Goal: Task Accomplishment & Management: Complete application form

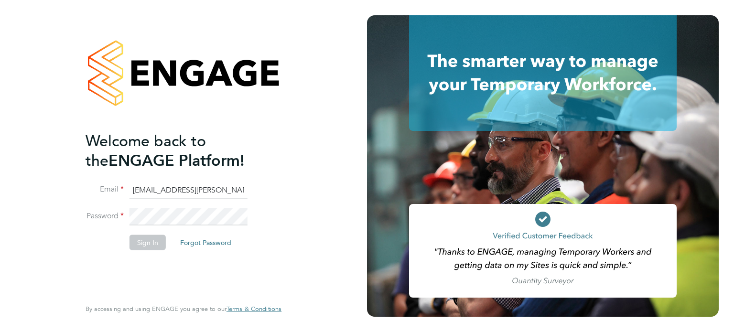
click at [166, 193] on input "emma.wells@randstad.co.uk" at bounding box center [189, 190] width 118 height 17
type input "labourdeskmslv@randstadcpe.com"
click at [147, 235] on button "Sign In" at bounding box center [148, 242] width 36 height 15
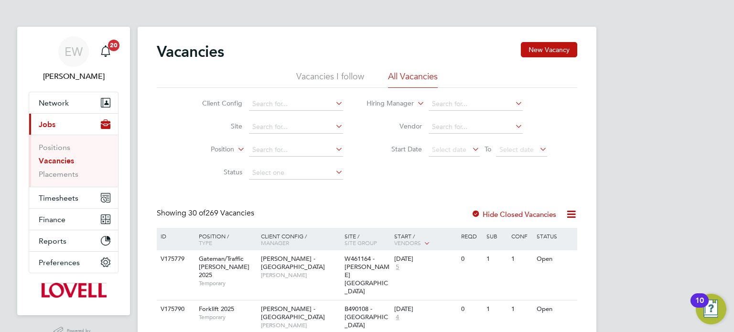
click at [66, 167] on li "Vacancies" at bounding box center [75, 162] width 72 height 13
click at [68, 172] on link "Placements" at bounding box center [59, 174] width 40 height 9
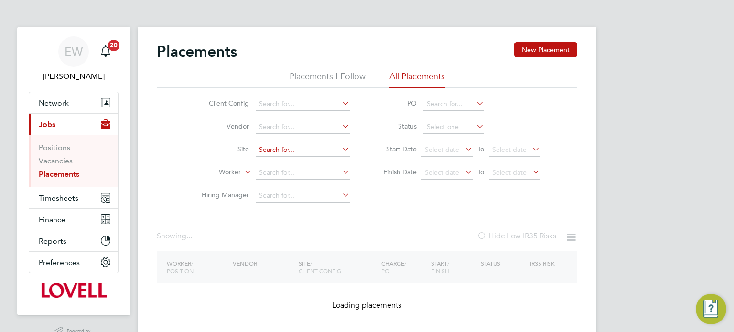
click at [284, 148] on input at bounding box center [303, 149] width 94 height 13
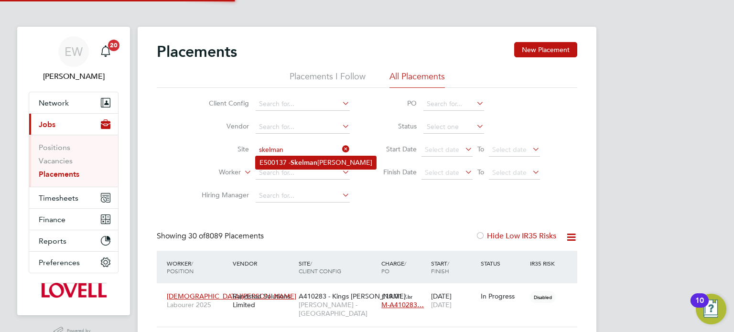
click at [295, 161] on b "Skelman" at bounding box center [304, 163] width 27 height 8
type input "E500137 - Skelmanthorpe"
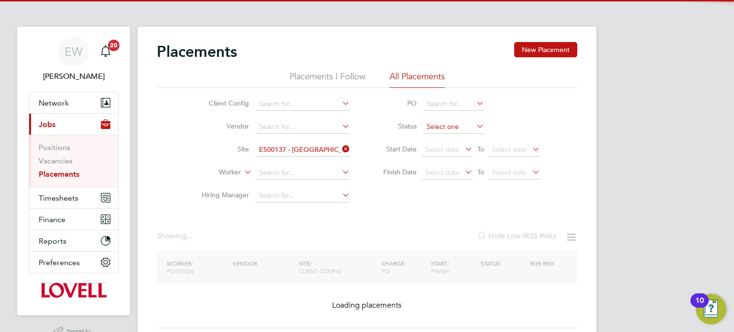
click at [428, 125] on input at bounding box center [454, 127] width 61 height 13
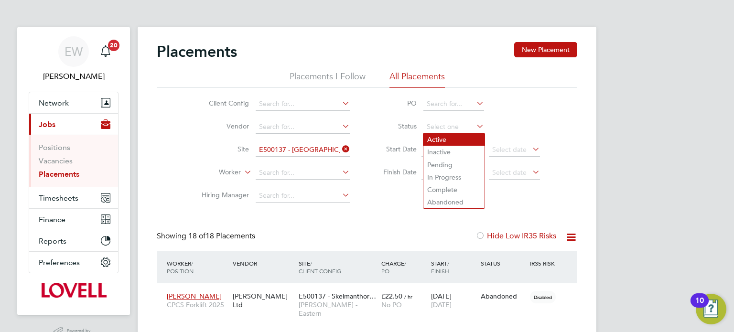
click at [432, 136] on li "Active" at bounding box center [454, 139] width 61 height 12
type input "Active"
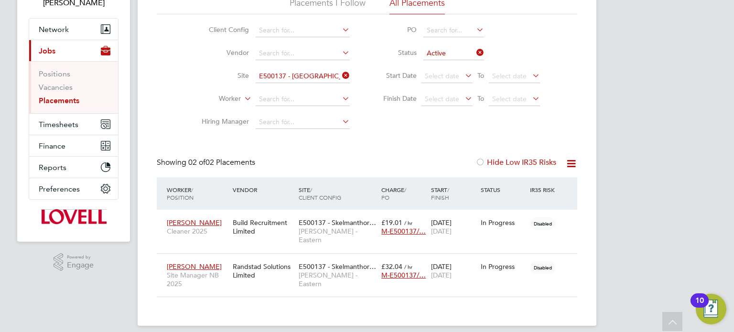
click at [475, 54] on icon at bounding box center [475, 52] width 0 height 13
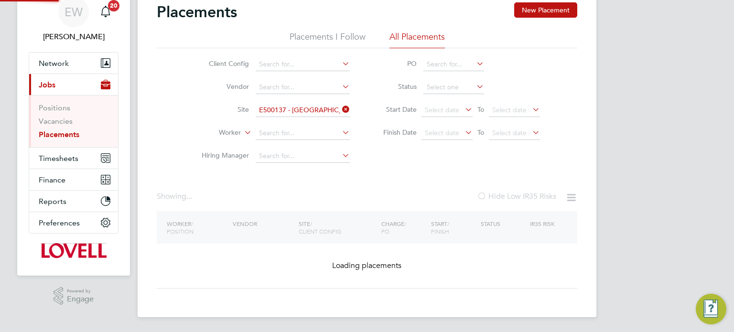
click at [286, 145] on li "Hiring Manager" at bounding box center [272, 156] width 180 height 23
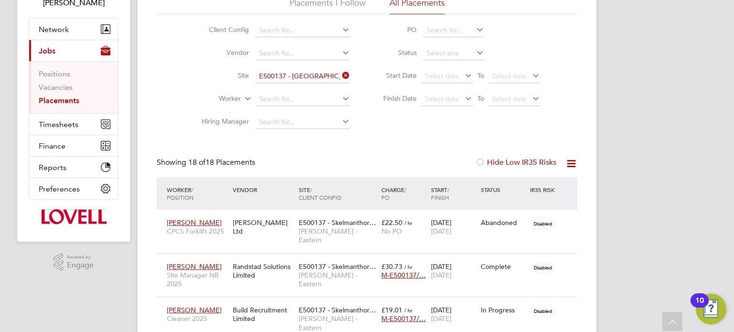
click at [286, 131] on li "Hiring Manager" at bounding box center [272, 122] width 180 height 23
click at [274, 101] on input at bounding box center [303, 99] width 94 height 13
click at [286, 111] on li "Filmon Gebremedhin" at bounding box center [303, 112] width 95 height 13
type input "Filmon Gebremedhin"
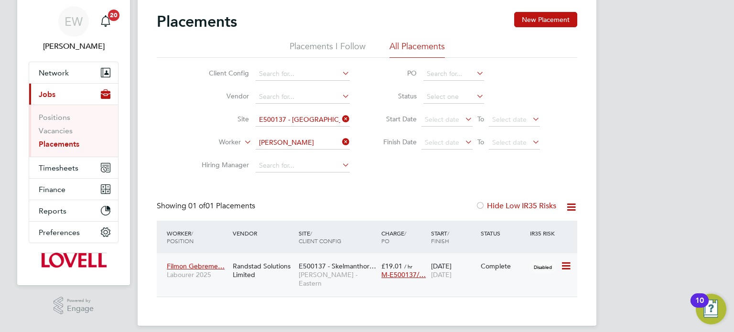
click at [339, 273] on span "Lovell - Eastern" at bounding box center [338, 279] width 78 height 17
click at [63, 127] on link "Vacancies" at bounding box center [56, 130] width 34 height 9
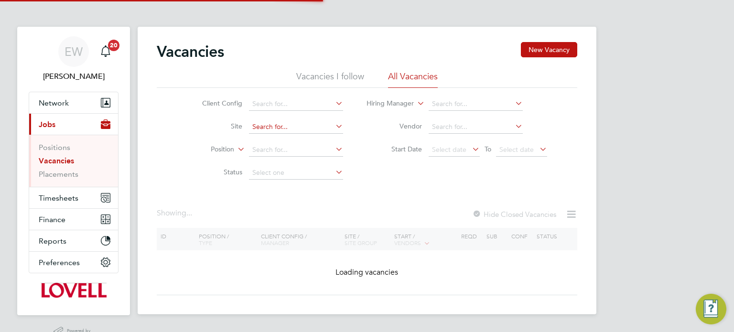
click at [293, 127] on input at bounding box center [296, 127] width 94 height 13
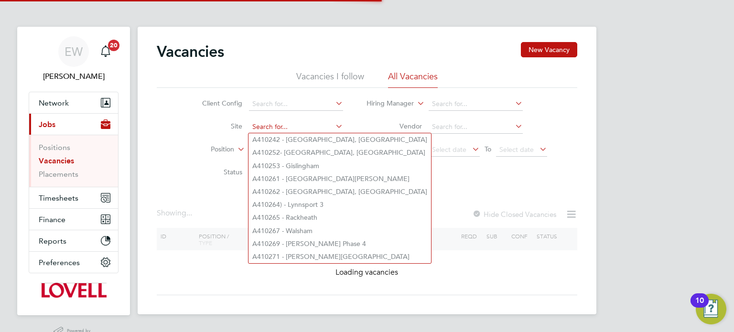
type input "k"
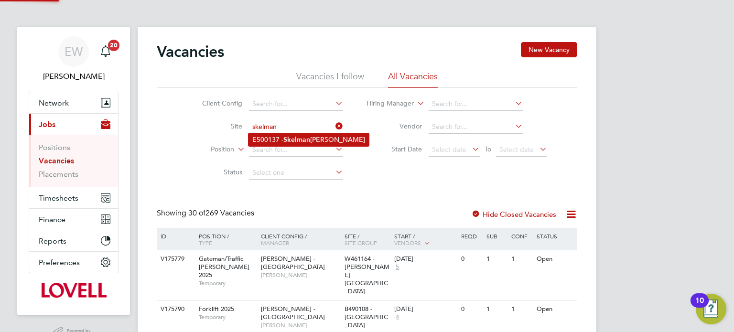
click at [303, 144] on li "E500137 - Skelman thorpe" at bounding box center [309, 139] width 121 height 13
type input "E500137 - Skelmanthorpe"
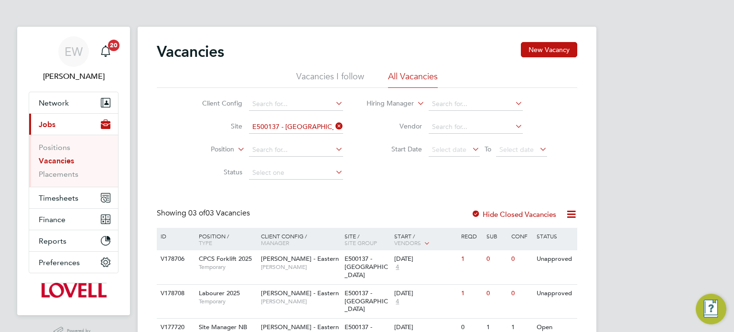
scroll to position [38, 0]
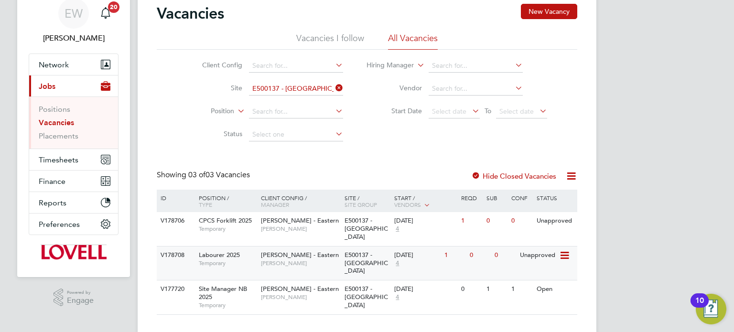
click at [484, 251] on div "0" at bounding box center [480, 256] width 25 height 18
click at [566, 224] on icon at bounding box center [564, 221] width 10 height 11
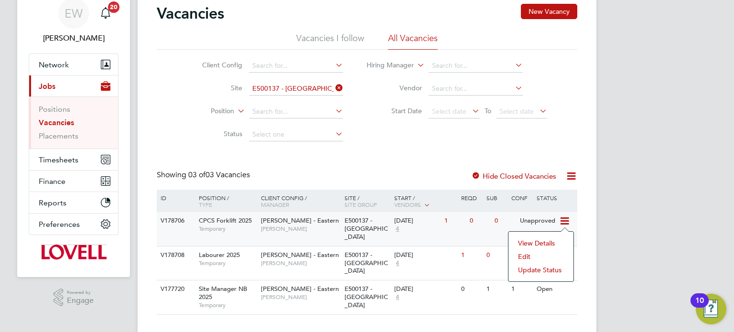
click at [535, 270] on li "Update Status" at bounding box center [541, 269] width 55 height 13
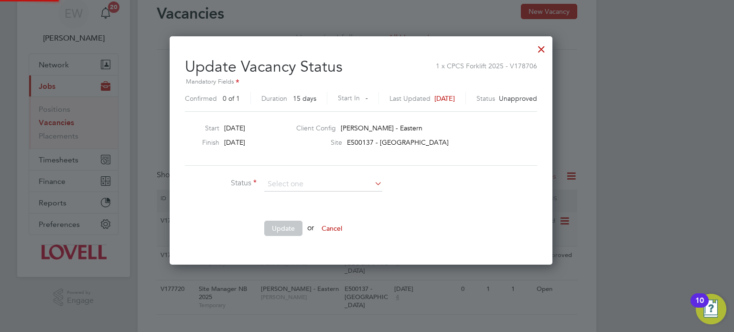
scroll to position [228, 395]
click at [296, 196] on li "Cancelled" at bounding box center [323, 197] width 119 height 12
type input "Cancelled"
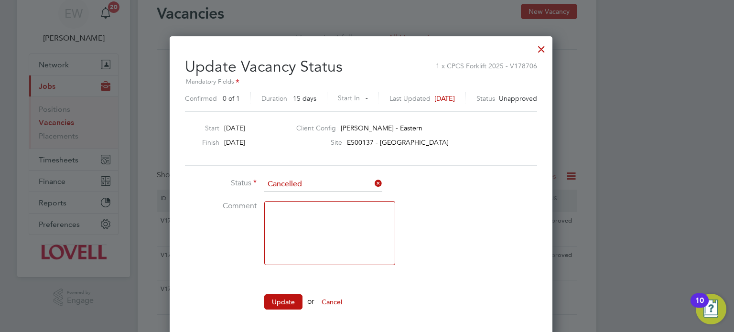
scroll to position [301, 395]
click at [284, 302] on button "Update" at bounding box center [283, 302] width 38 height 15
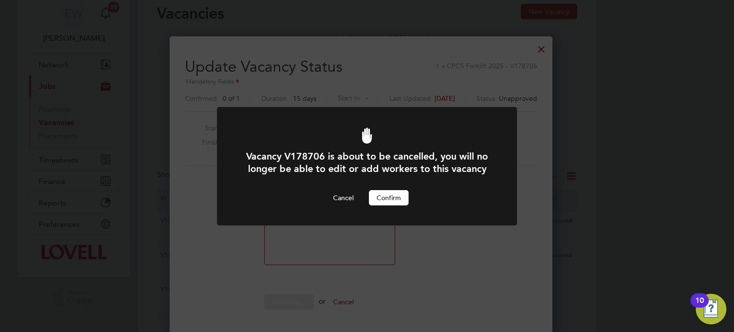
scroll to position [0, 0]
click at [382, 193] on button "Confirm" at bounding box center [389, 197] width 40 height 15
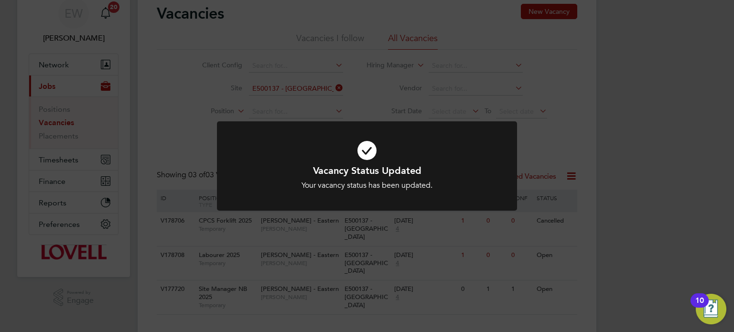
click at [284, 122] on div at bounding box center [367, 165] width 300 height 89
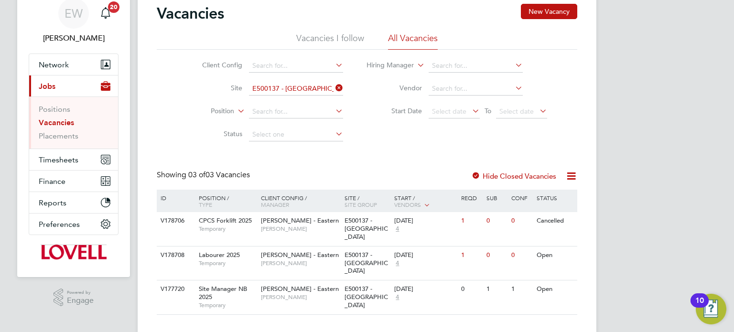
click at [287, 91] on ul "Client Config Site E500137 - Skelmanthorpe Position Status" at bounding box center [265, 101] width 180 height 92
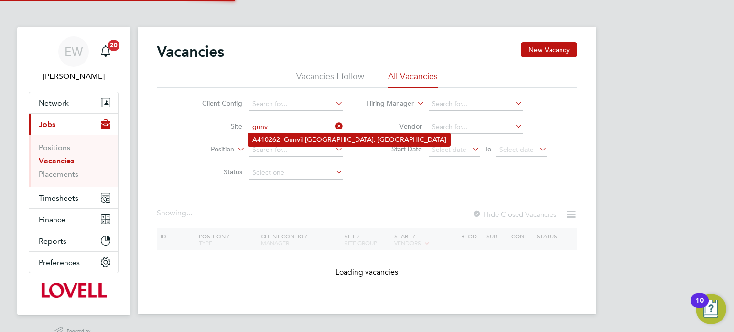
click at [316, 137] on li "A410262 - Gunv il Hall Farm, Wymondham" at bounding box center [350, 139] width 202 height 13
type input "A410262 - Gunvil Hall Farm, Wymondham"
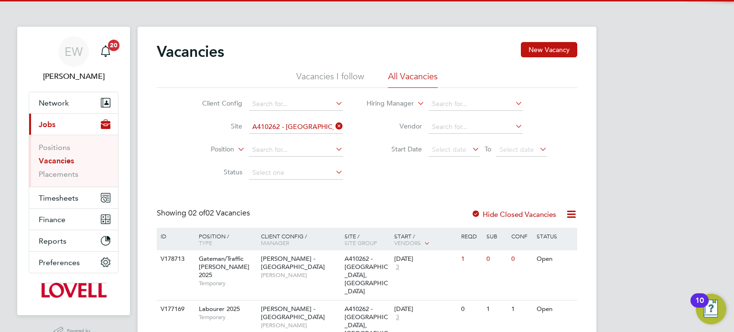
scroll to position [37, 0]
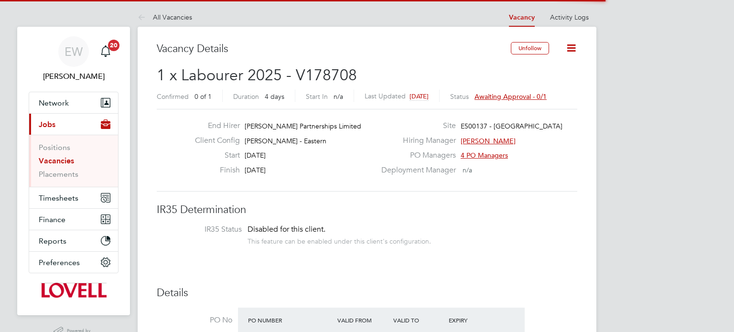
click at [516, 95] on span "Awaiting approval - 0/1" at bounding box center [511, 96] width 72 height 9
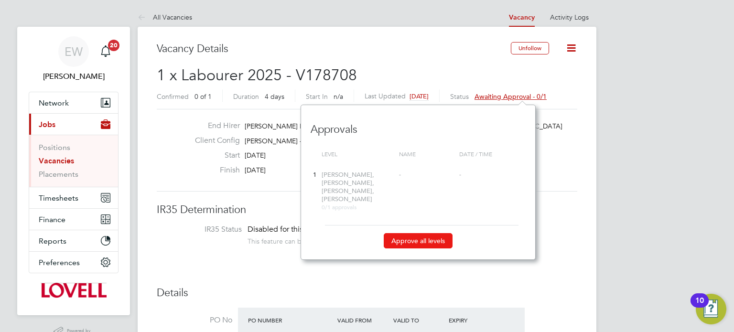
click at [420, 239] on button "Approve all levels" at bounding box center [418, 240] width 69 height 15
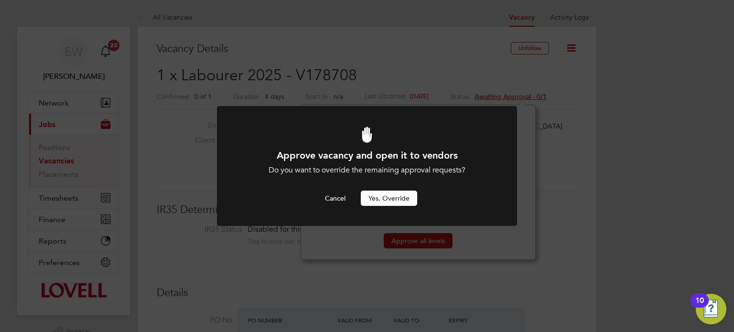
click at [391, 198] on button "Yes, Override" at bounding box center [389, 198] width 56 height 15
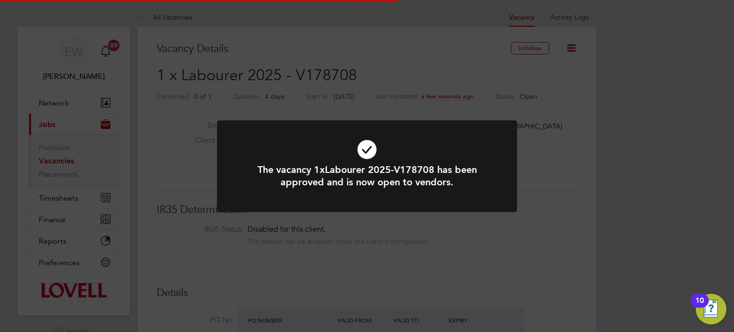
scroll to position [28, 67]
click at [606, 70] on div "The vacancy 1xLabourer 2025-V178708 has been approved and is now open to vendor…" at bounding box center [367, 166] width 734 height 332
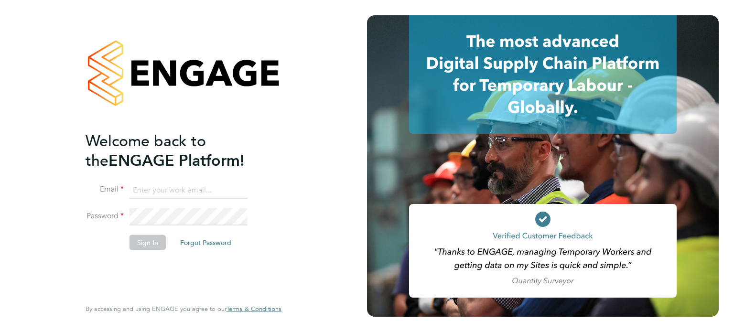
type input "[EMAIL_ADDRESS][DOMAIN_NAME]"
click at [155, 235] on button "Sign In" at bounding box center [148, 242] width 36 height 15
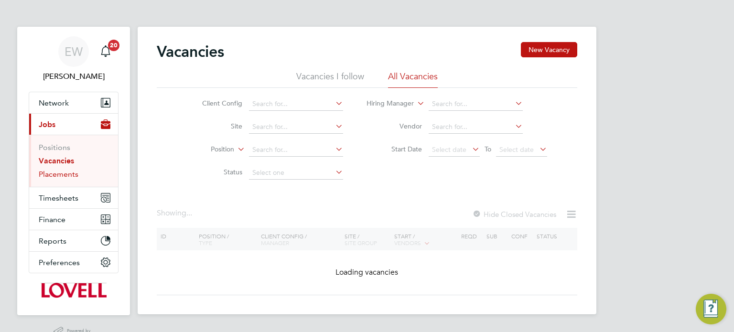
click at [65, 175] on link "Placements" at bounding box center [59, 174] width 40 height 9
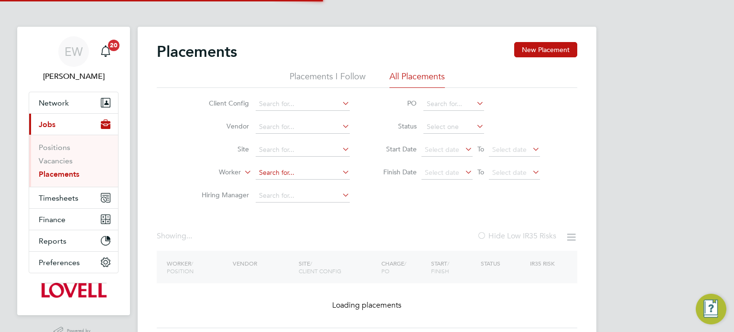
click at [274, 171] on input at bounding box center [303, 172] width 94 height 13
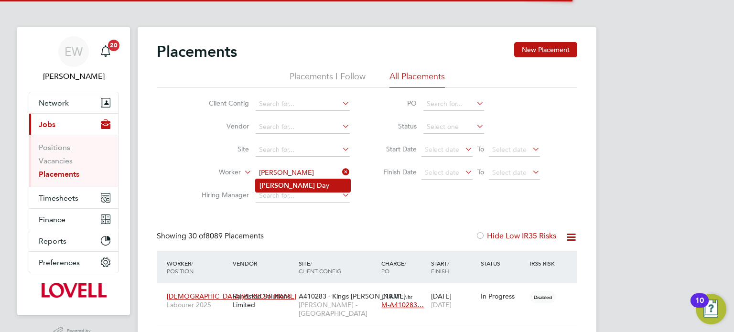
click at [298, 186] on li "Nathan Da y" at bounding box center [303, 185] width 95 height 13
type input "Nathan Day"
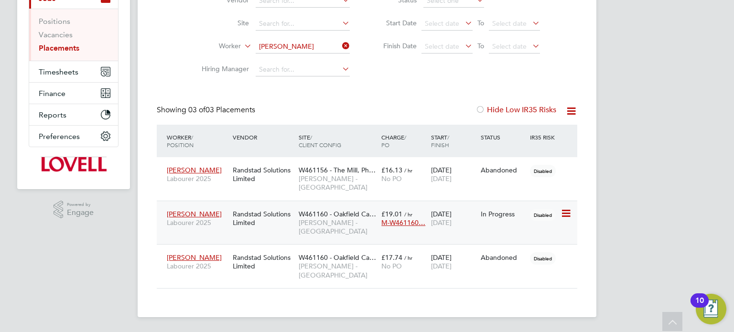
click at [334, 232] on span "Lovell - South Wales & West" at bounding box center [338, 227] width 78 height 17
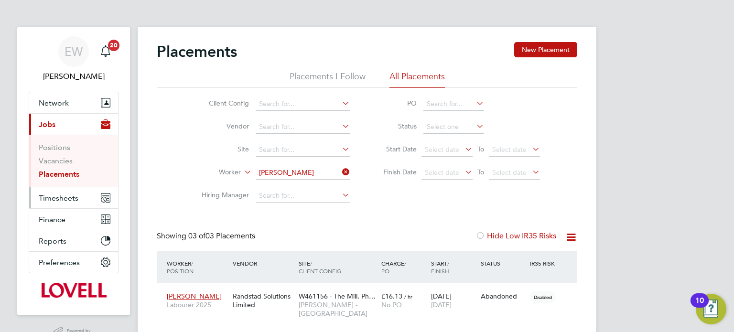
click at [63, 197] on span "Timesheets" at bounding box center [59, 198] width 40 height 9
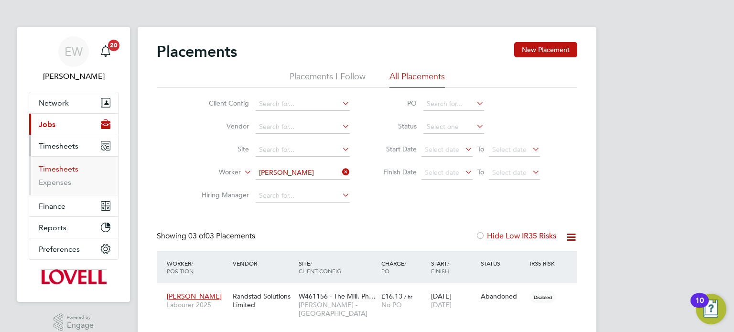
click at [58, 167] on link "Timesheets" at bounding box center [59, 168] width 40 height 9
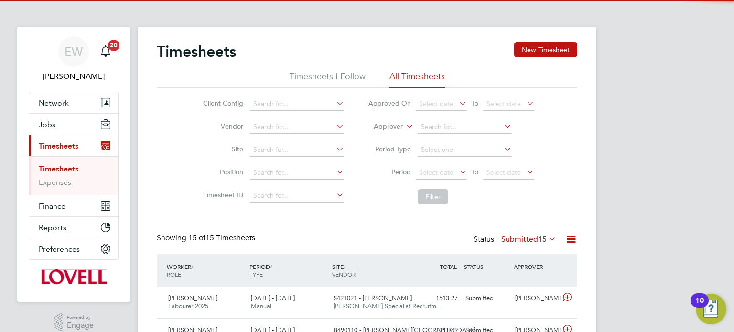
click at [375, 132] on li "Approver" at bounding box center [451, 127] width 190 height 23
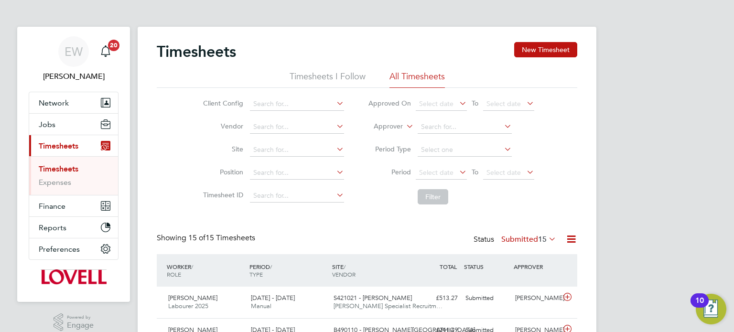
click at [391, 126] on label "Approver" at bounding box center [381, 127] width 43 height 10
click at [377, 137] on li "Worker" at bounding box center [379, 138] width 47 height 12
click at [442, 130] on input at bounding box center [465, 127] width 94 height 13
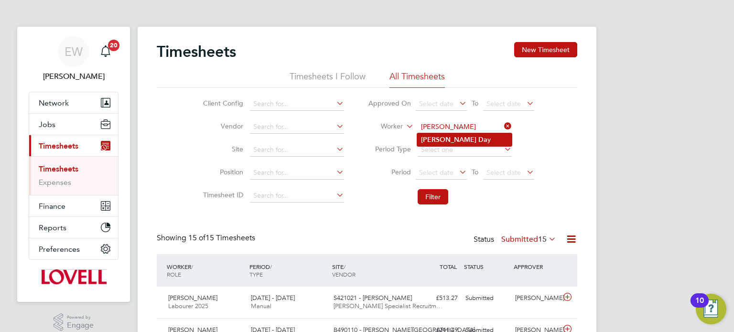
click at [467, 138] on li "Nathan Da y" at bounding box center [464, 139] width 95 height 13
type input "Nathan Day"
click at [434, 173] on span "Select date" at bounding box center [436, 172] width 34 height 9
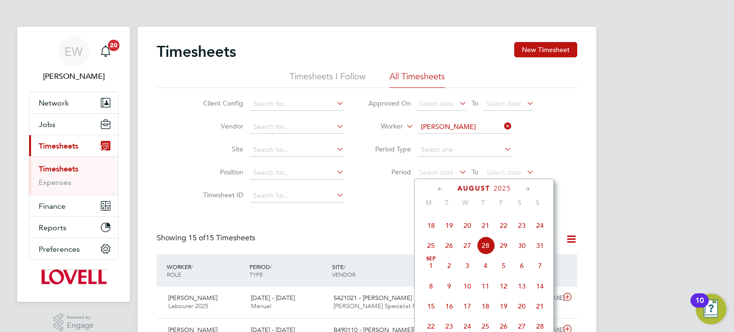
click at [523, 215] on span "16" at bounding box center [522, 206] width 18 height 18
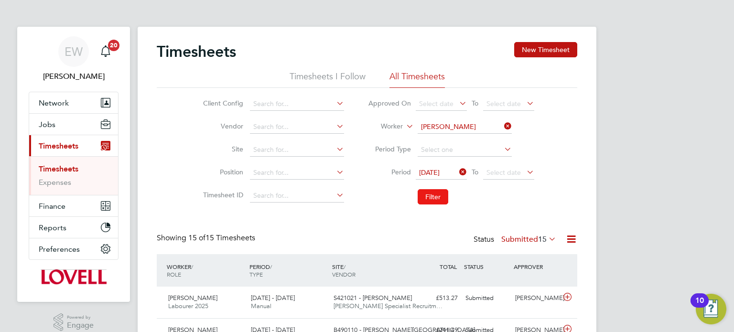
click at [433, 192] on button "Filter" at bounding box center [433, 196] width 31 height 15
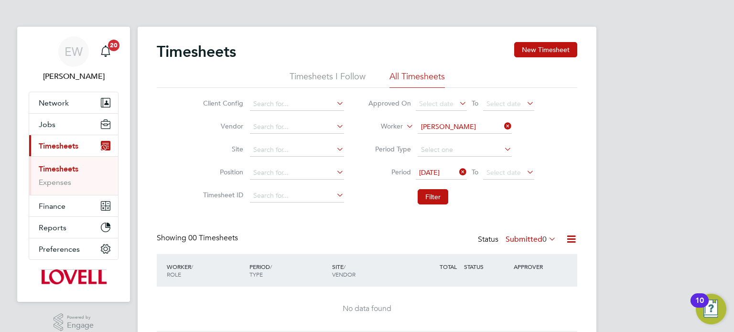
click at [529, 236] on label "Submitted 0" at bounding box center [531, 240] width 51 height 10
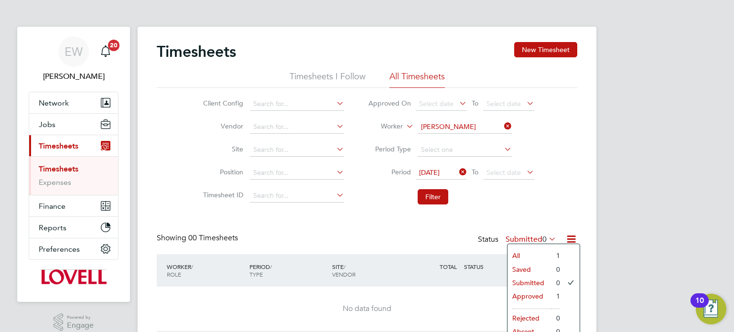
click at [526, 295] on li "Approved" at bounding box center [530, 296] width 44 height 13
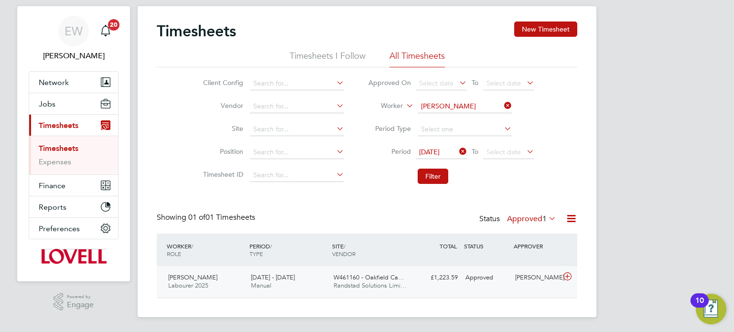
click at [498, 278] on div "Approved" at bounding box center [487, 278] width 50 height 16
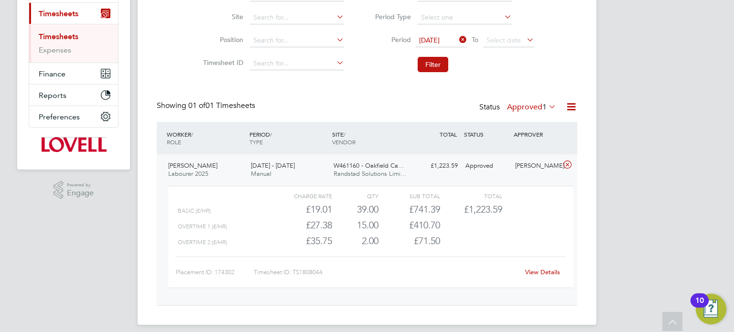
click at [539, 270] on link "View Details" at bounding box center [543, 272] width 35 height 8
click at [503, 173] on div "Approved" at bounding box center [487, 166] width 50 height 16
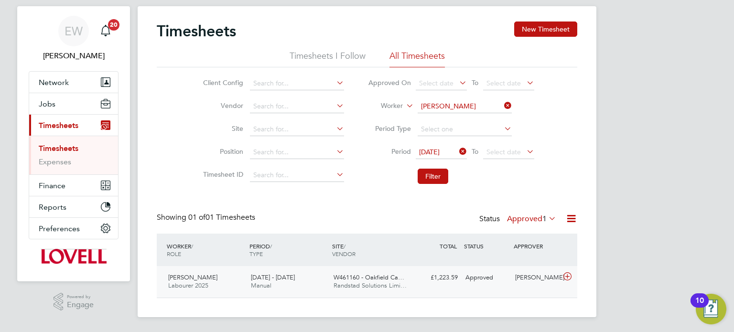
click at [448, 290] on div "Nathan Day Labourer 2025 16 - 22 Aug 2025 16 - 22 Aug 2025 Manual W461160 - Oak…" at bounding box center [367, 282] width 421 height 32
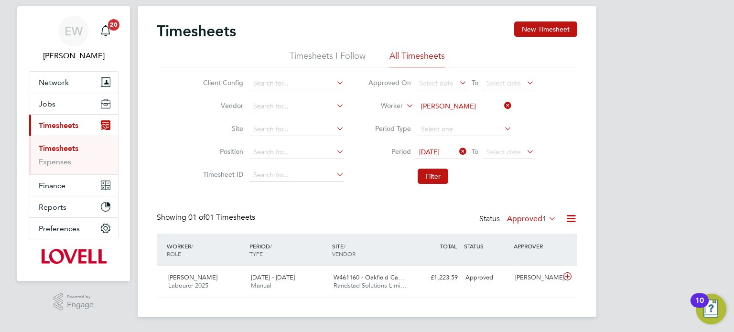
click at [467, 201] on div "Timesheets New Timesheet Timesheets I Follow All Timesheets Client Config Vendo…" at bounding box center [367, 160] width 421 height 277
click at [469, 276] on div "Approved" at bounding box center [487, 278] width 50 height 16
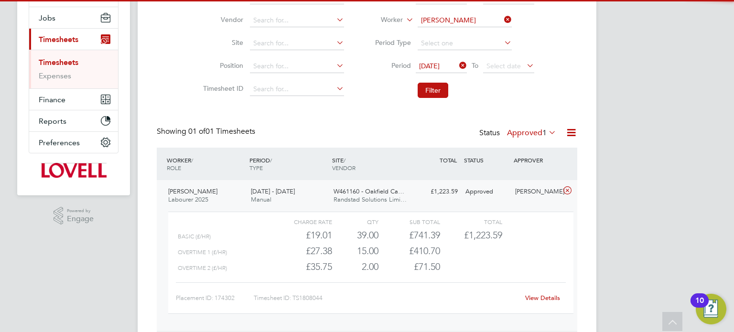
scroll to position [107, 0]
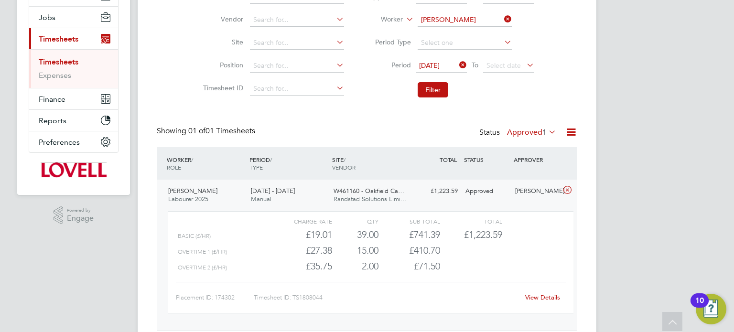
click at [543, 298] on link "View Details" at bounding box center [543, 298] width 35 height 8
click at [521, 194] on div "Neil Palmer" at bounding box center [537, 192] width 50 height 16
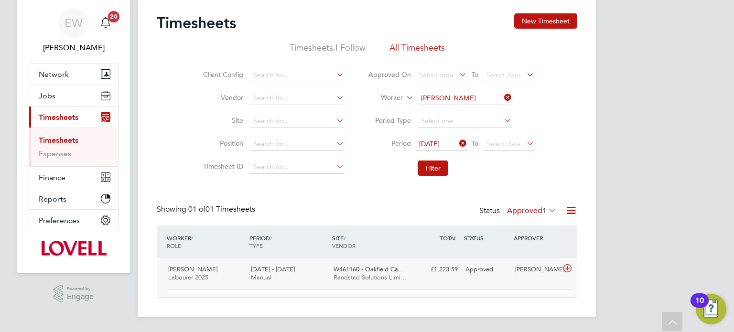
scroll to position [21, 0]
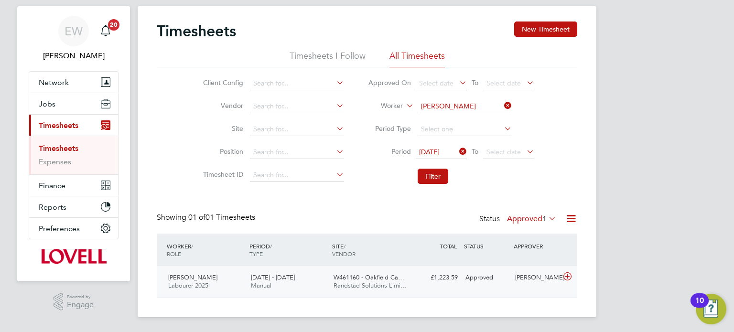
click at [511, 286] on div "Nathan Day Labourer 2025 16 - 22 Aug 2025 16 - 22 Aug 2025 Manual W461160 - Oak…" at bounding box center [367, 282] width 421 height 32
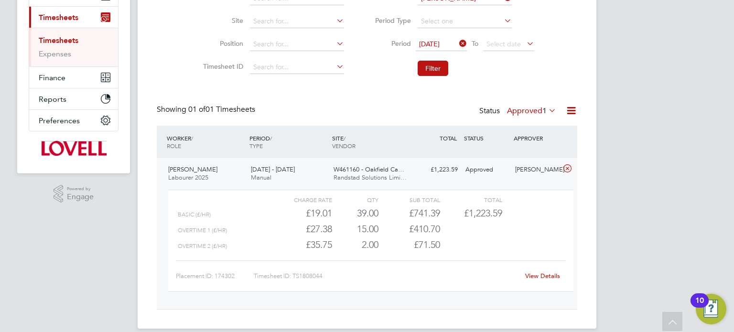
scroll to position [140, 0]
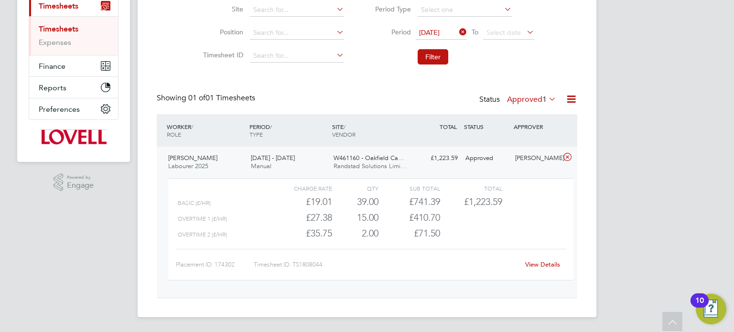
click at [520, 155] on div "Neil Palmer" at bounding box center [537, 159] width 50 height 16
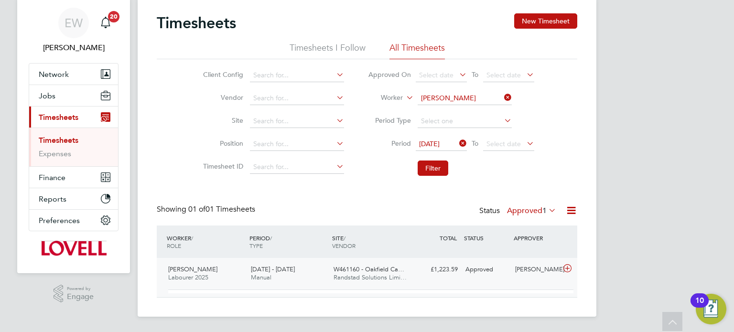
scroll to position [21, 0]
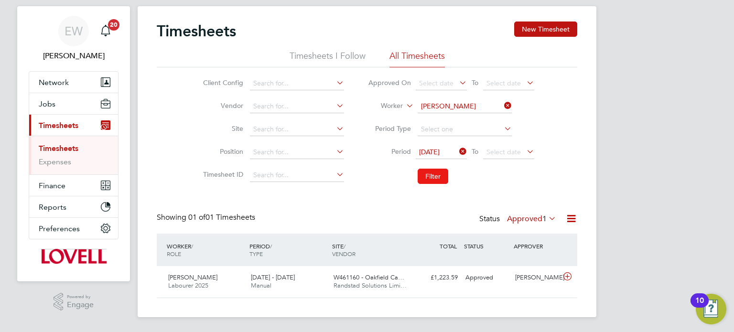
click at [437, 172] on button "Filter" at bounding box center [433, 176] width 31 height 15
click at [493, 279] on div "Approved" at bounding box center [487, 278] width 50 height 16
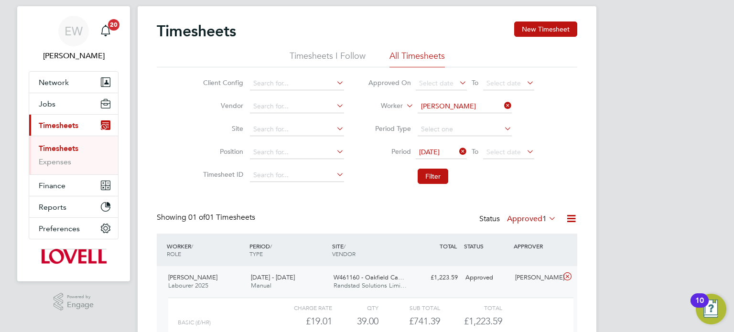
scroll to position [16, 93]
click at [515, 279] on div "Neil Palmer" at bounding box center [537, 278] width 50 height 16
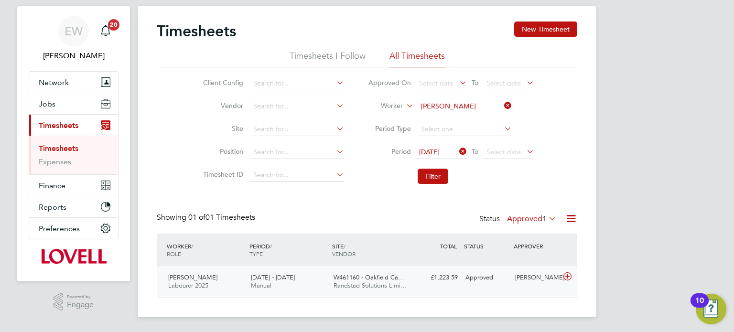
click at [515, 279] on div "Neil Palmer" at bounding box center [537, 278] width 50 height 16
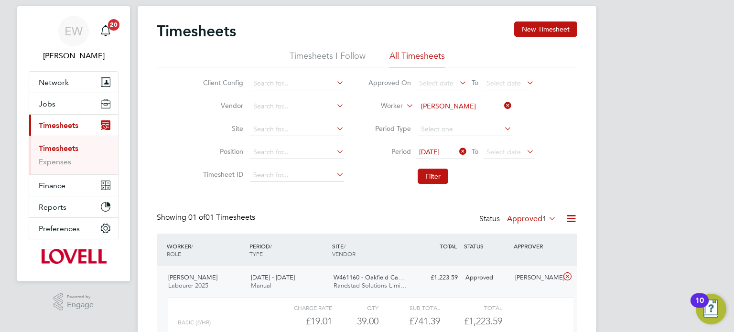
click at [516, 283] on div "Neil Palmer" at bounding box center [537, 278] width 50 height 16
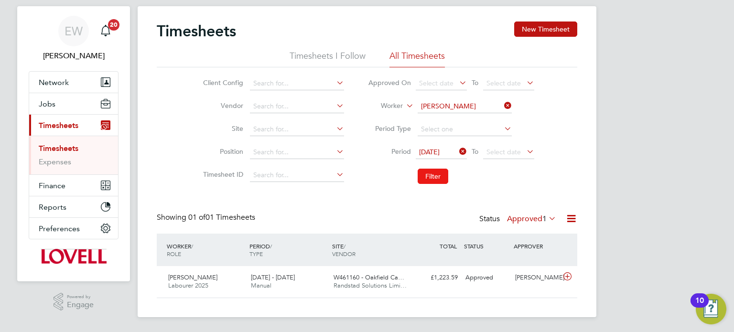
click at [436, 177] on button "Filter" at bounding box center [433, 176] width 31 height 15
click at [523, 220] on label "Approved 1" at bounding box center [531, 219] width 49 height 10
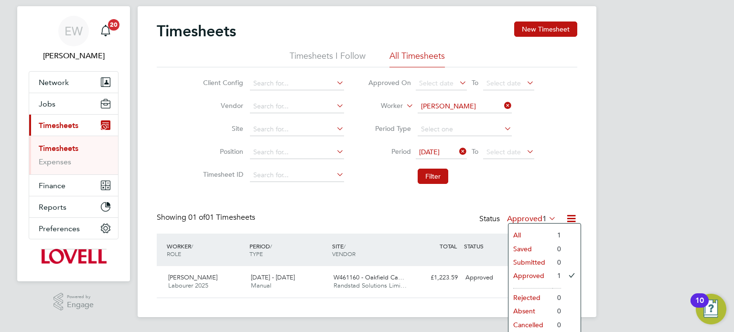
click at [517, 194] on div "Timesheets New Timesheet Timesheets I Follow All Timesheets Client Config Vendo…" at bounding box center [367, 160] width 421 height 277
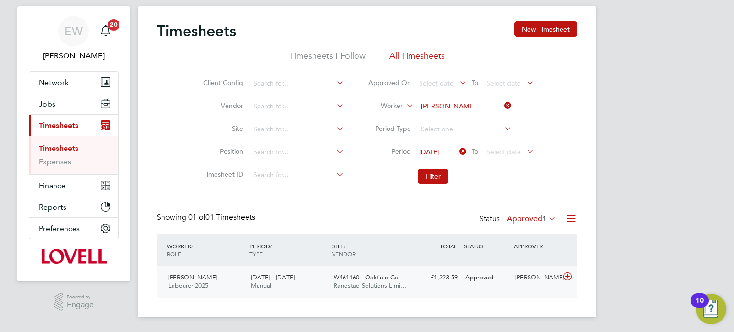
click at [389, 278] on span "W461160 - Oakfield Ca…" at bounding box center [369, 278] width 71 height 8
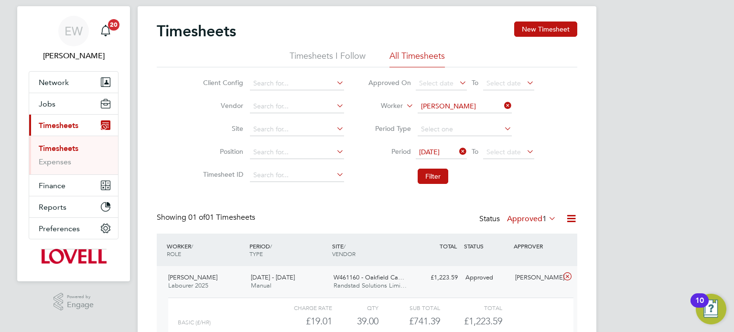
scroll to position [16, 93]
click at [419, 282] on div "£1,223.59 Approved" at bounding box center [437, 278] width 50 height 16
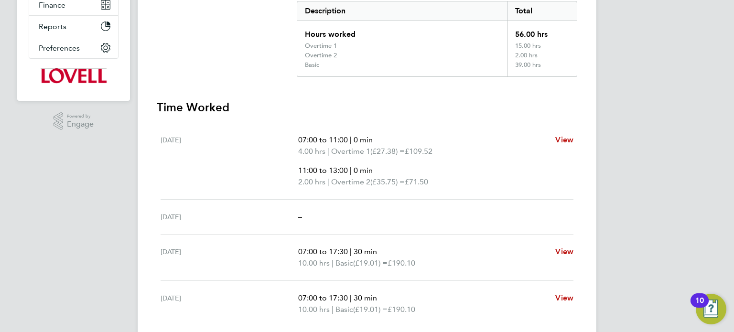
scroll to position [203, 0]
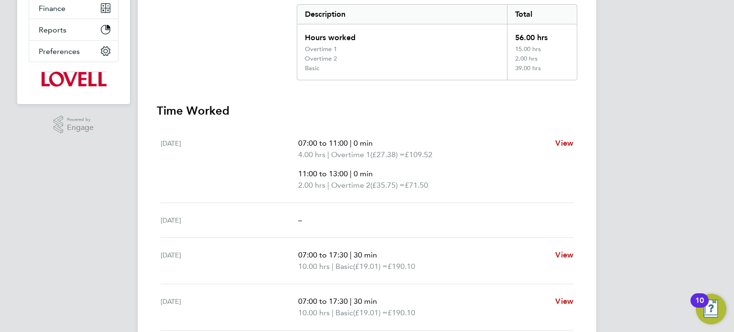
scroll to position [200, 0]
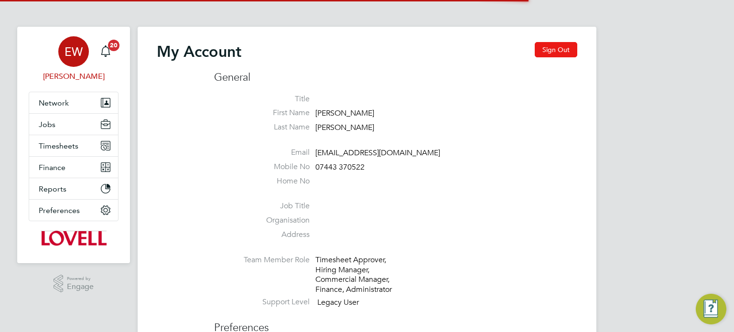
type input "[EMAIL_ADDRESS][DOMAIN_NAME]"
click at [548, 53] on button "Sign Out" at bounding box center [556, 49] width 43 height 15
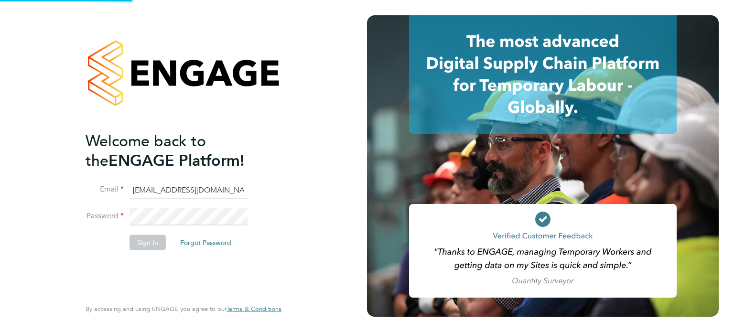
click at [186, 189] on input "[EMAIL_ADDRESS][DOMAIN_NAME]" at bounding box center [189, 190] width 118 height 17
type input "[EMAIL_ADDRESS][DOMAIN_NAME]"
click at [153, 246] on button "Sign In" at bounding box center [148, 242] width 36 height 15
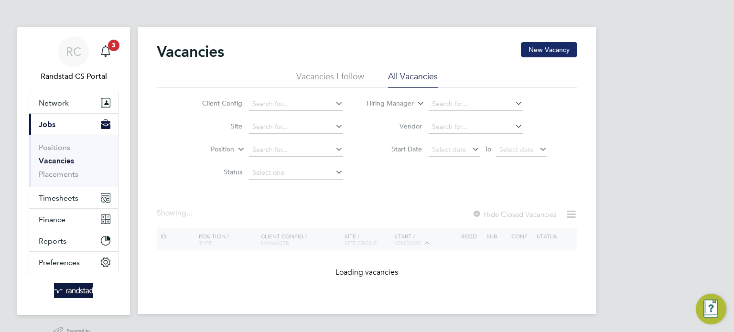
click at [547, 50] on button "New Vacancy" at bounding box center [549, 49] width 56 height 15
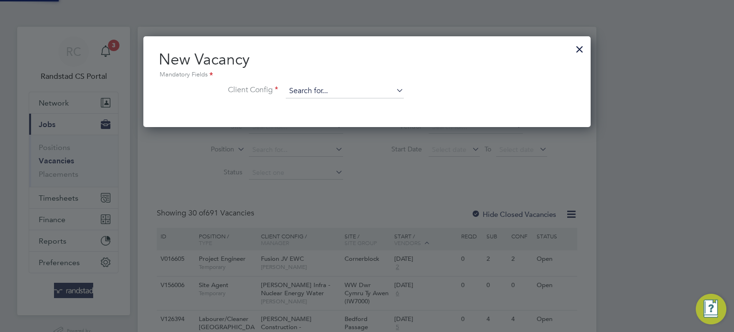
scroll to position [90, 448]
click at [326, 90] on input at bounding box center [345, 91] width 118 height 14
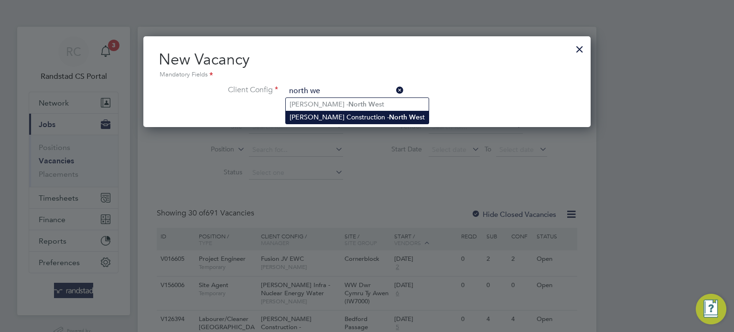
click at [342, 115] on li "[PERSON_NAME] Construction - [GEOGRAPHIC_DATA]" at bounding box center [357, 117] width 143 height 13
type input "[PERSON_NAME] Construction - [GEOGRAPHIC_DATA]"
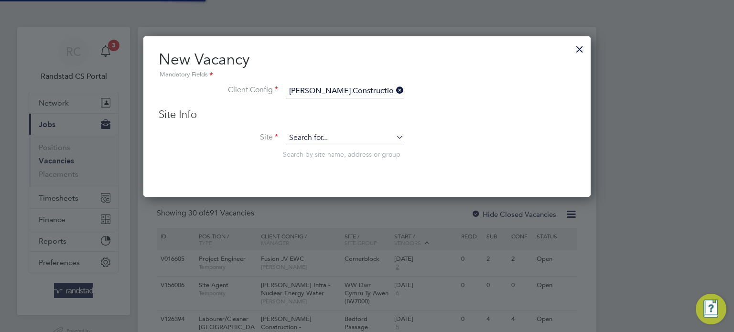
click at [340, 139] on input at bounding box center [345, 138] width 118 height 14
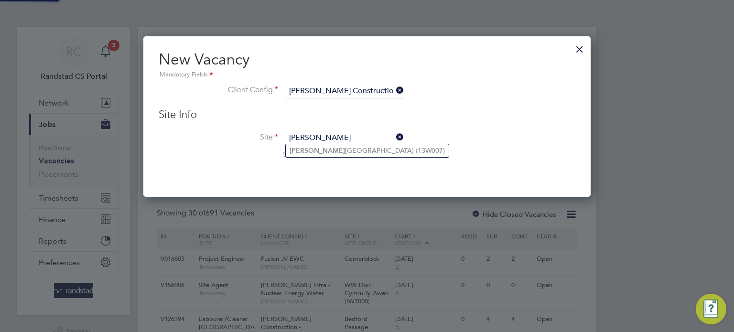
click at [349, 151] on li "[PERSON_NAME][GEOGRAPHIC_DATA] (13W007)" at bounding box center [367, 150] width 163 height 13
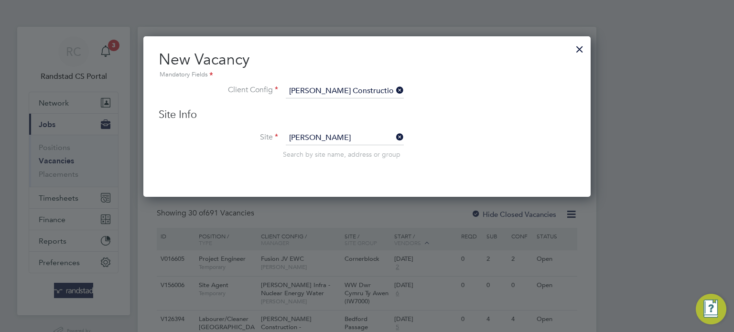
type input "[PERSON_NAME][GEOGRAPHIC_DATA] (13W007)"
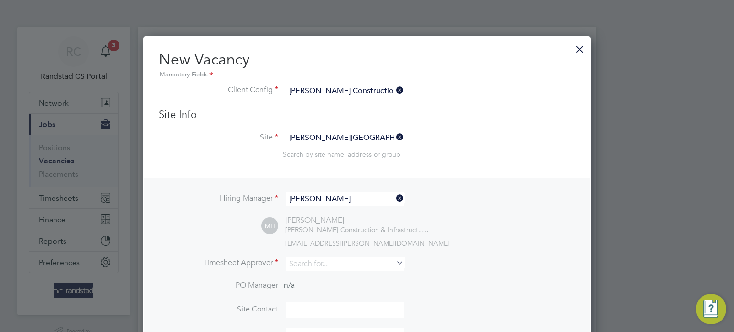
click at [328, 198] on input "[PERSON_NAME]" at bounding box center [345, 199] width 118 height 14
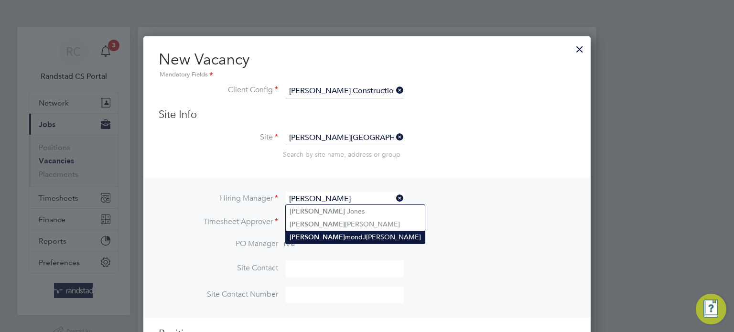
click at [329, 235] on li "[PERSON_NAME] [PERSON_NAME]" at bounding box center [355, 237] width 139 height 13
type input "[PERSON_NAME]"
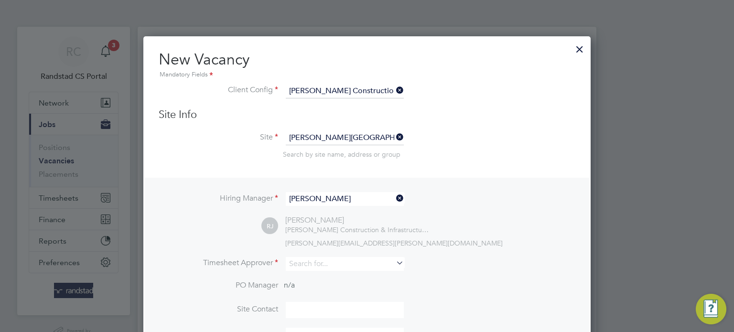
scroll to position [398, 448]
click at [319, 263] on input at bounding box center [345, 264] width 118 height 14
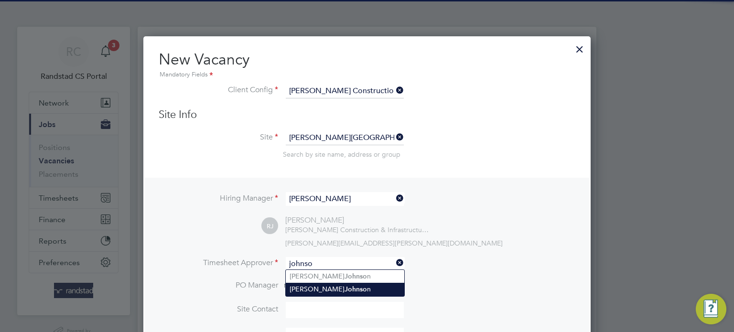
click at [345, 288] on b "Johnso" at bounding box center [356, 289] width 22 height 8
type input "[PERSON_NAME]"
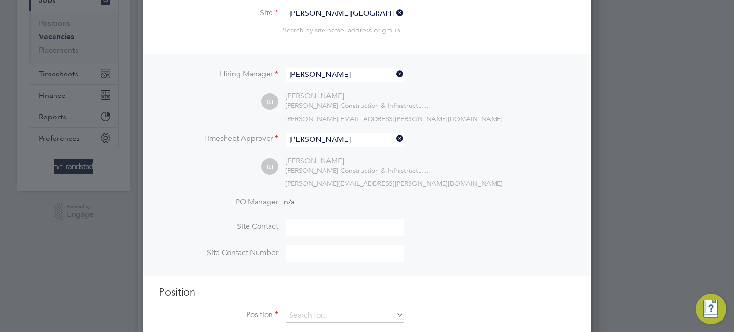
scroll to position [145, 0]
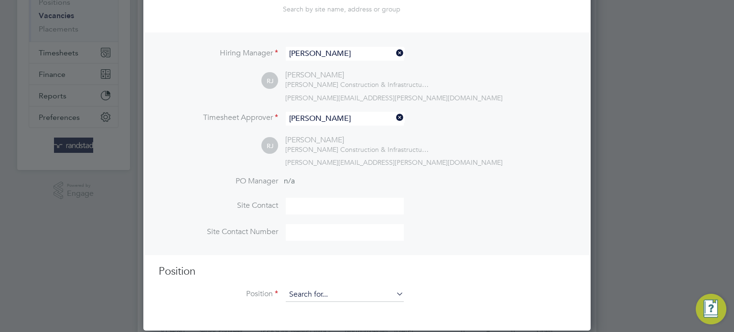
click at [319, 299] on input at bounding box center [345, 295] width 118 height 14
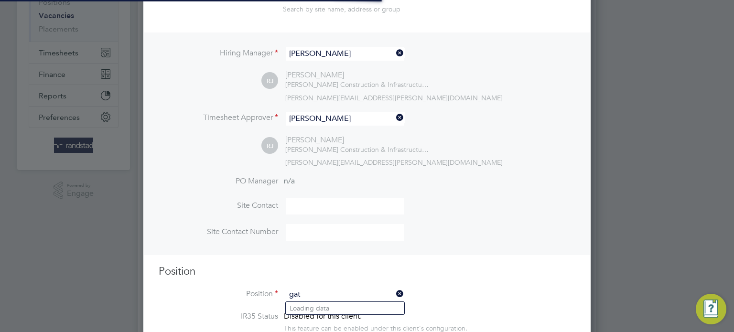
scroll to position [1352, 448]
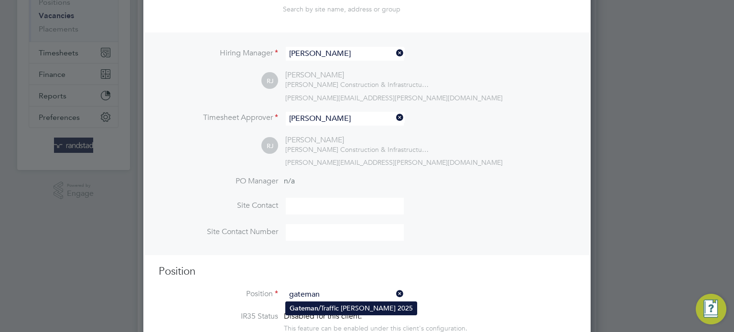
click at [345, 310] on li "Gateman /Traffic [PERSON_NAME] 2025" at bounding box center [351, 308] width 131 height 13
type input "Gateman/Traffic [PERSON_NAME] 2025"
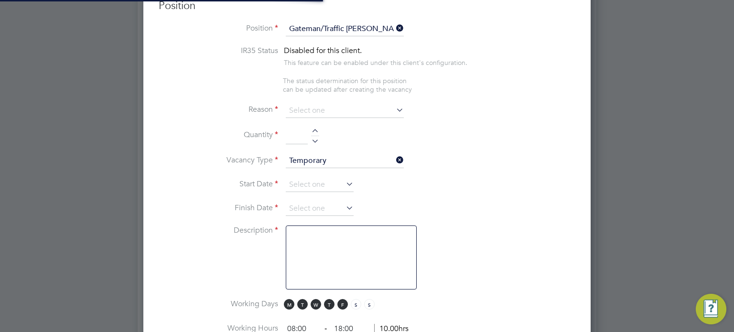
scroll to position [0, 0]
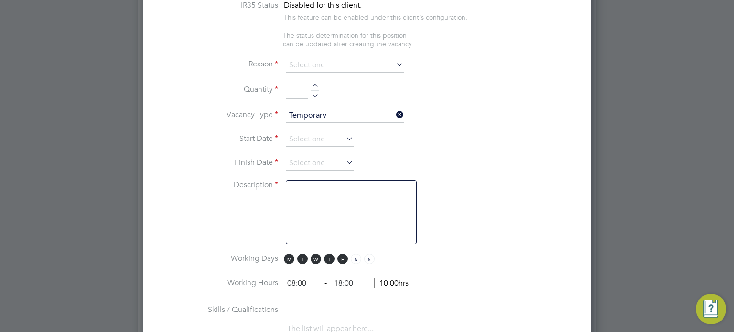
click at [314, 72] on li "Reason" at bounding box center [367, 70] width 417 height 24
click at [312, 65] on input at bounding box center [345, 65] width 118 height 14
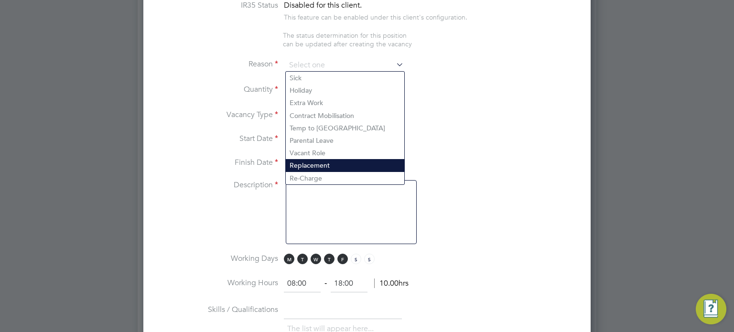
click at [308, 168] on li "Replacement" at bounding box center [345, 165] width 119 height 12
type input "Replacement"
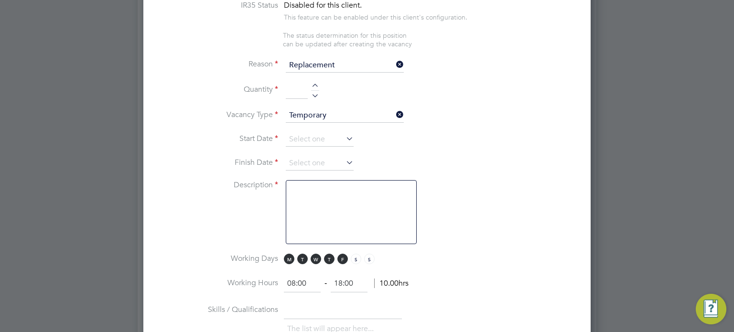
click at [313, 94] on div at bounding box center [315, 94] width 8 height 7
type input "1"
click at [310, 134] on input at bounding box center [320, 139] width 68 height 14
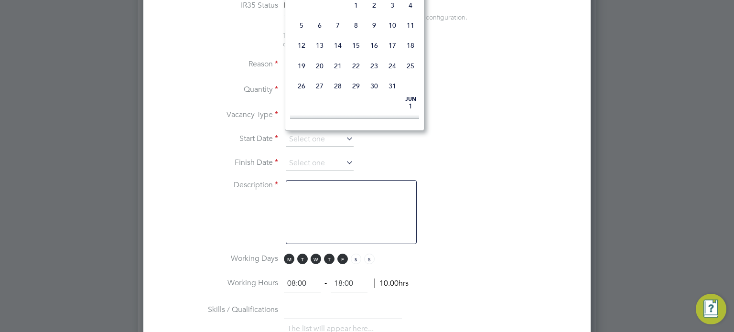
scroll to position [382, 0]
click at [320, 36] on span "26" at bounding box center [320, 27] width 18 height 18
type input "[DATE]"
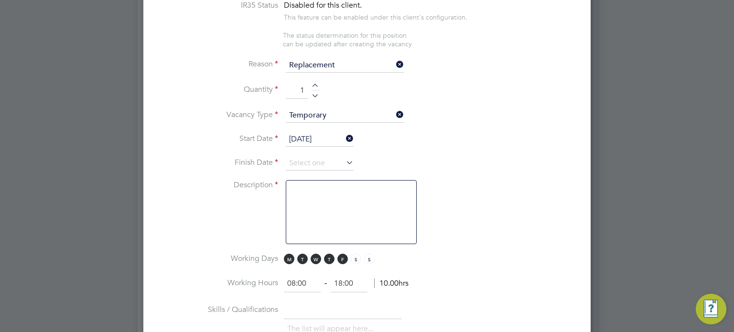
click at [322, 169] on li "Finish Date" at bounding box center [367, 168] width 417 height 24
click at [323, 163] on input at bounding box center [320, 163] width 68 height 14
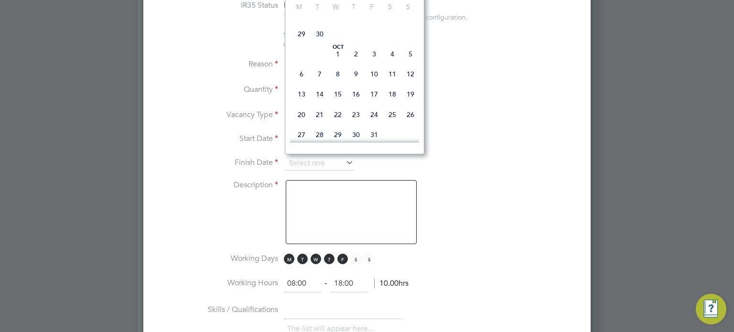
scroll to position [502, 0]
click at [376, 60] on span "3" at bounding box center [374, 51] width 18 height 18
type input "[DATE]"
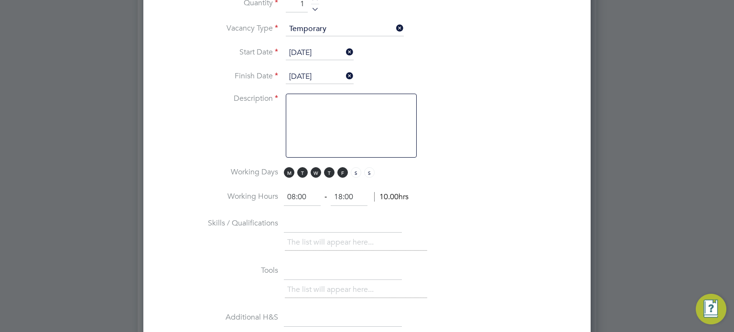
scroll to position [530, 0]
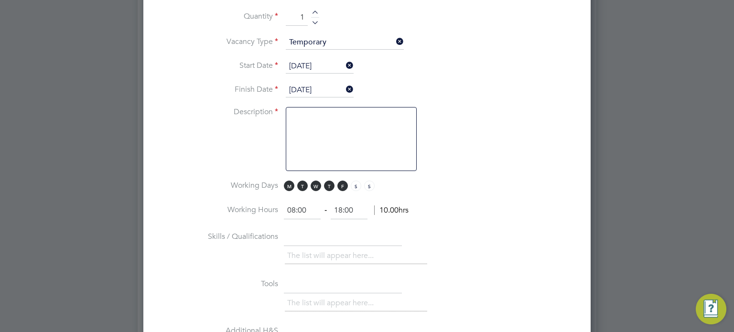
click at [373, 147] on textarea at bounding box center [351, 139] width 131 height 64
type textarea "Gateman Duties"
click at [485, 202] on li "Working Hours 08:00 ‐ 18:00 10.00hrs" at bounding box center [367, 215] width 417 height 27
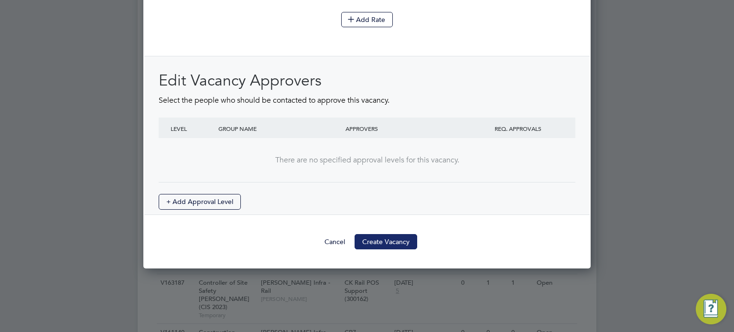
click at [384, 238] on button "Create Vacancy" at bounding box center [386, 241] width 63 height 15
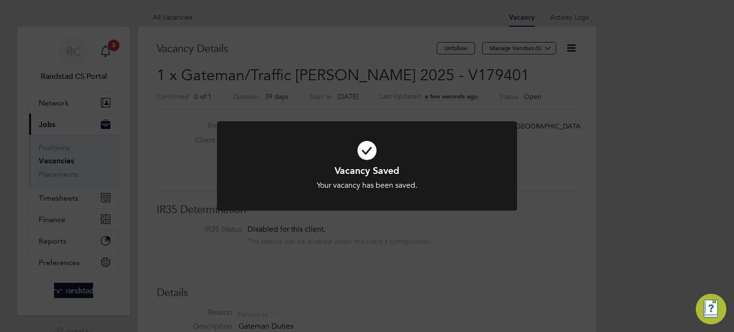
click at [390, 252] on div "Vacancy Saved Your vacancy has been saved. Cancel Okay" at bounding box center [367, 166] width 734 height 332
